Goal: Entertainment & Leisure: Consume media (video, audio)

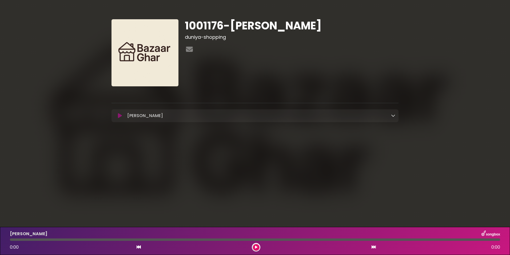
click at [259, 246] on button at bounding box center [256, 247] width 7 height 7
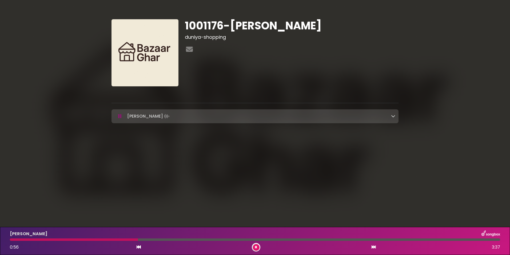
click at [248, 23] on h1 "1001176-[PERSON_NAME]" at bounding box center [292, 25] width 214 height 13
copy h1 "[PERSON_NAME]"
click at [254, 248] on button at bounding box center [256, 247] width 7 height 7
